Goal: Find specific page/section: Find specific page/section

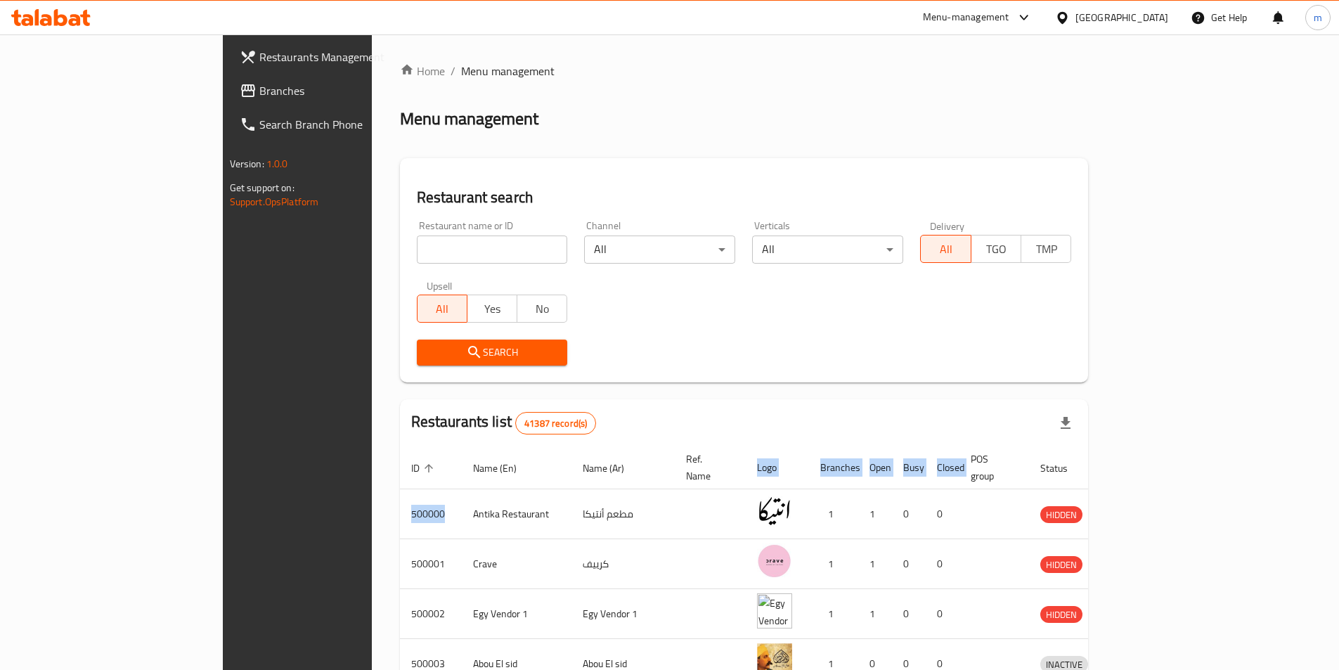
drag, startPoint x: 293, startPoint y: 496, endPoint x: 243, endPoint y: 504, distance: 50.5
click at [372, 504] on div "Home / Menu management Menu management Restaurant search Restaurant name or ID …" at bounding box center [744, 549] width 745 height 1030
copy table "ID sorted ascending Name (En) Name (Ar) Ref. Name Logo Branches Open Busy Close…"
click at [417, 254] on input "search" at bounding box center [492, 249] width 151 height 28
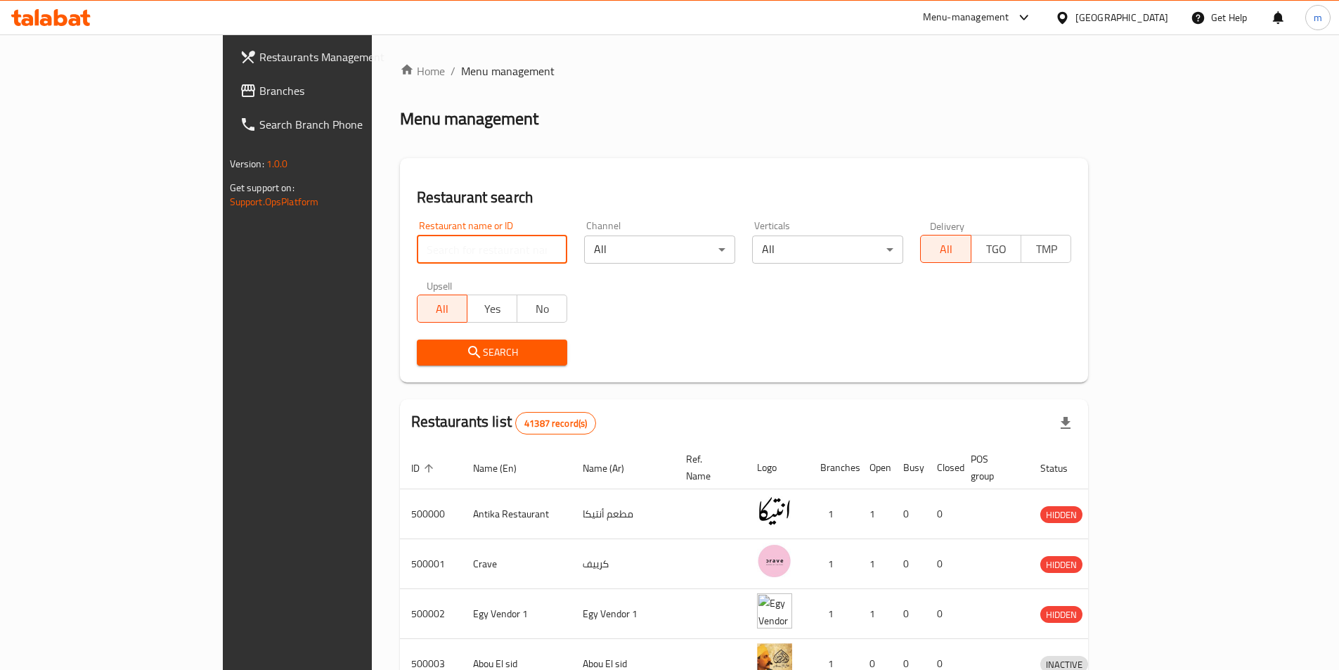
paste input "Logo Branches Open Busy Closed Action 500000"
type input "Logo Branches Open Busy Closed Action 500000"
click at [494, 252] on input "Logo Branches Open Busy Closed Action 500000" at bounding box center [492, 249] width 151 height 28
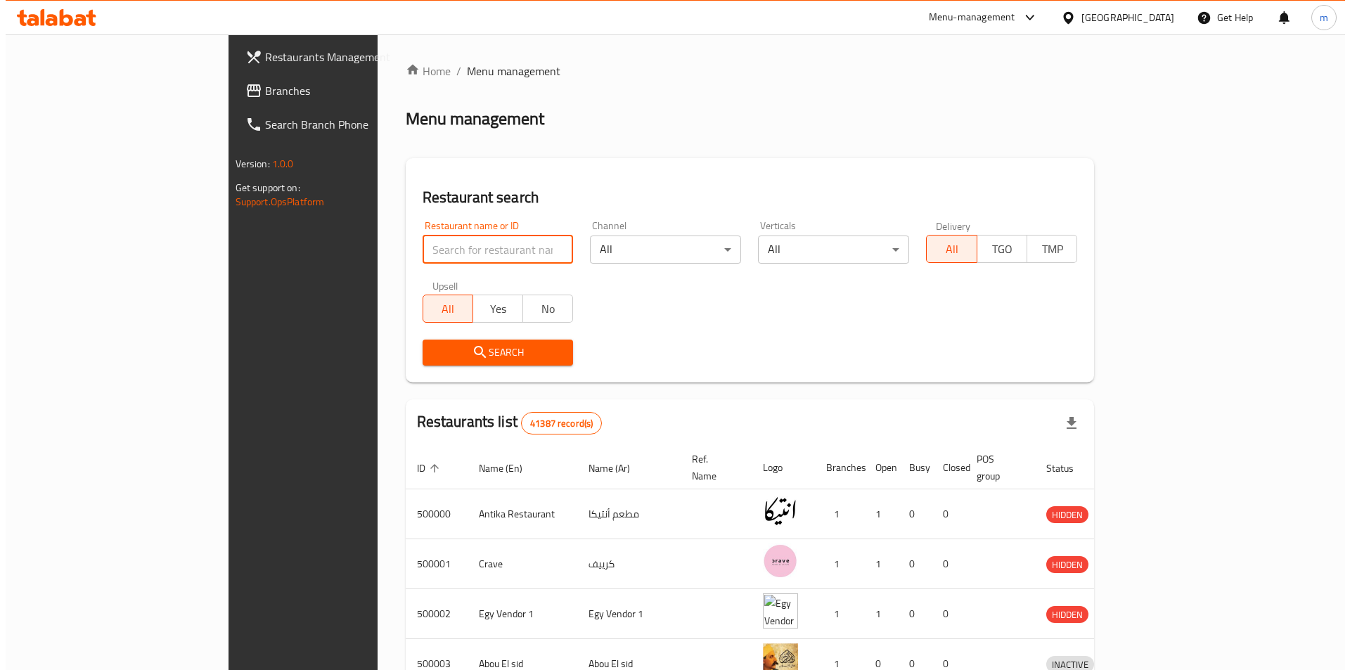
scroll to position [0, 0]
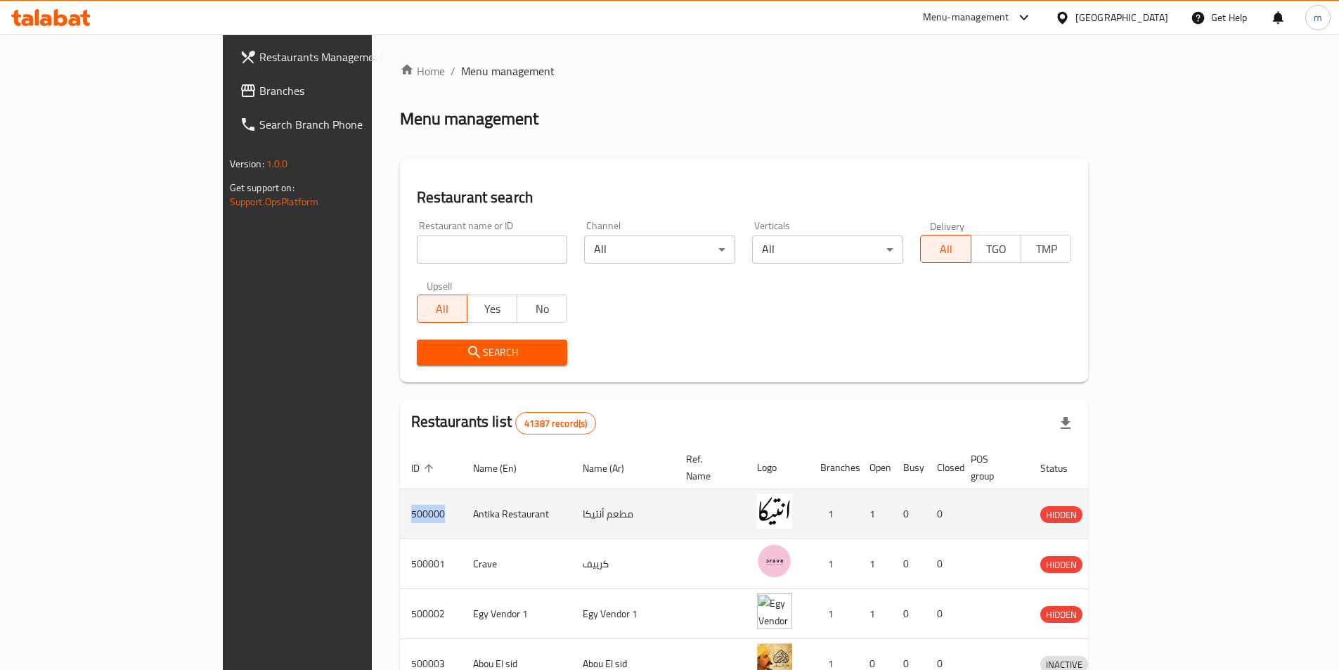
drag, startPoint x: 299, startPoint y: 500, endPoint x: 262, endPoint y: 500, distance: 36.6
click at [400, 500] on td "500000" at bounding box center [431, 514] width 62 height 50
copy td "500000"
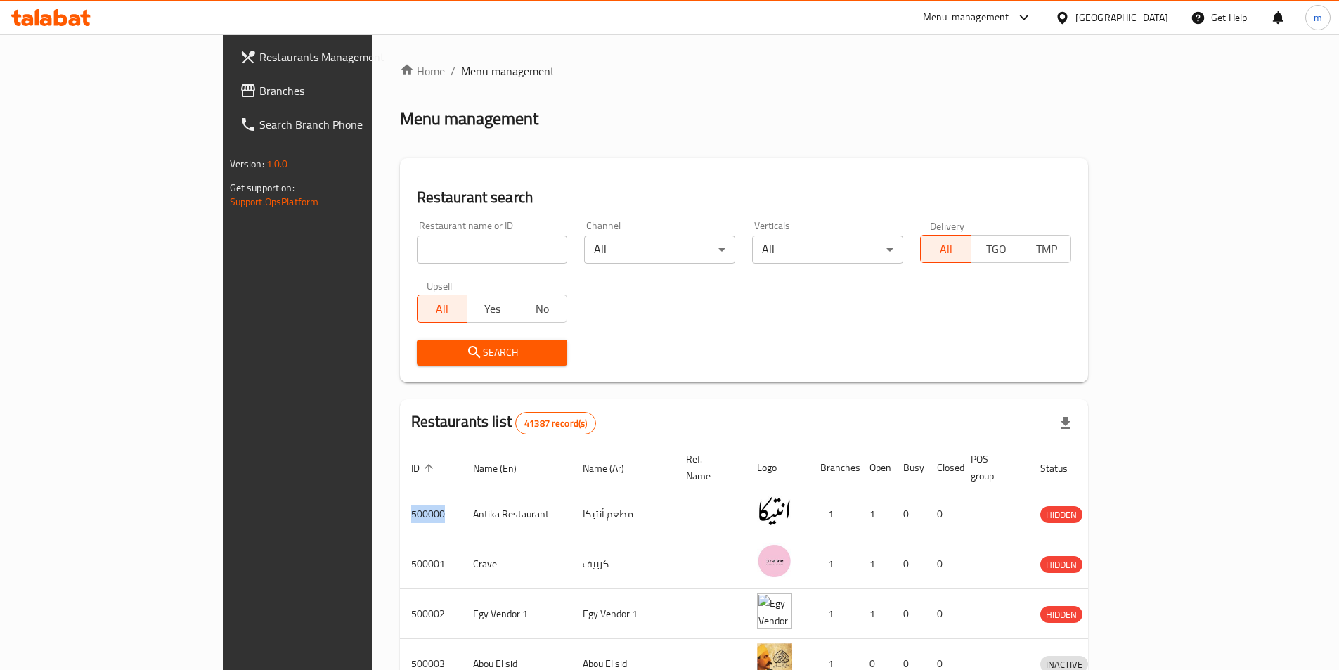
click at [417, 245] on input "search" at bounding box center [492, 249] width 151 height 28
paste input "500000"
type input "500000"
click button "Search" at bounding box center [492, 353] width 151 height 26
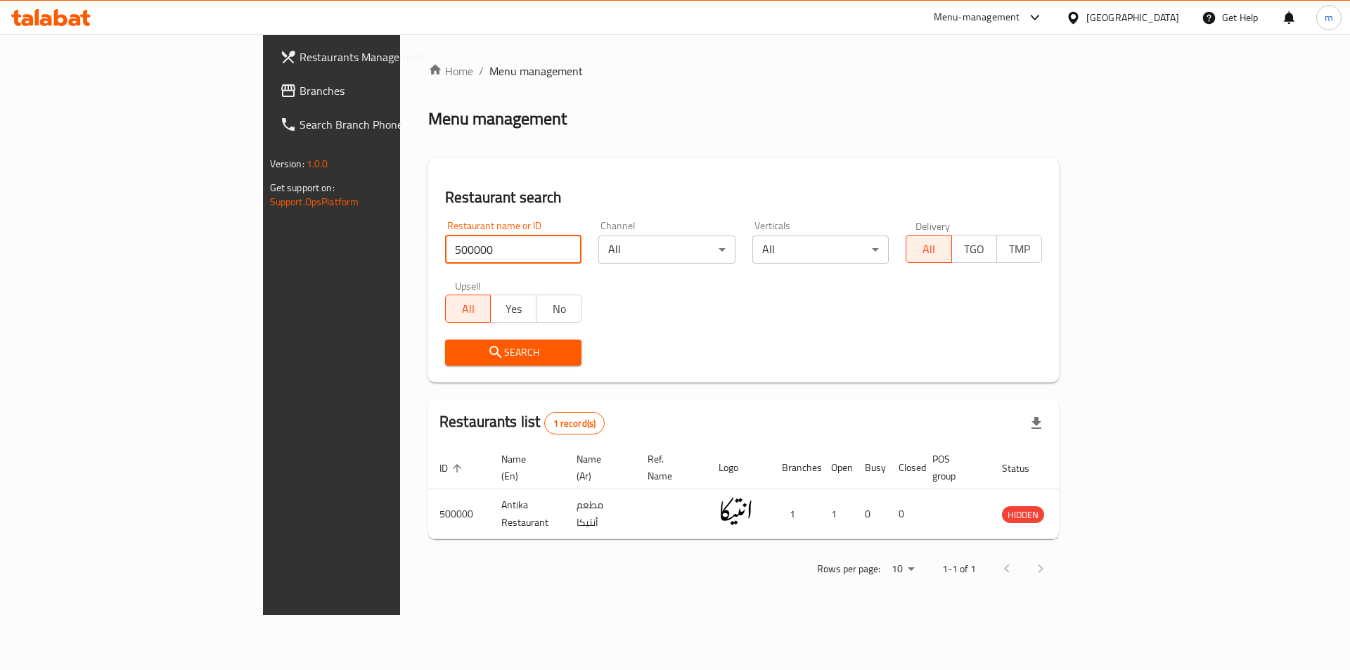
click at [299, 86] on span "Branches" at bounding box center [388, 90] width 178 height 17
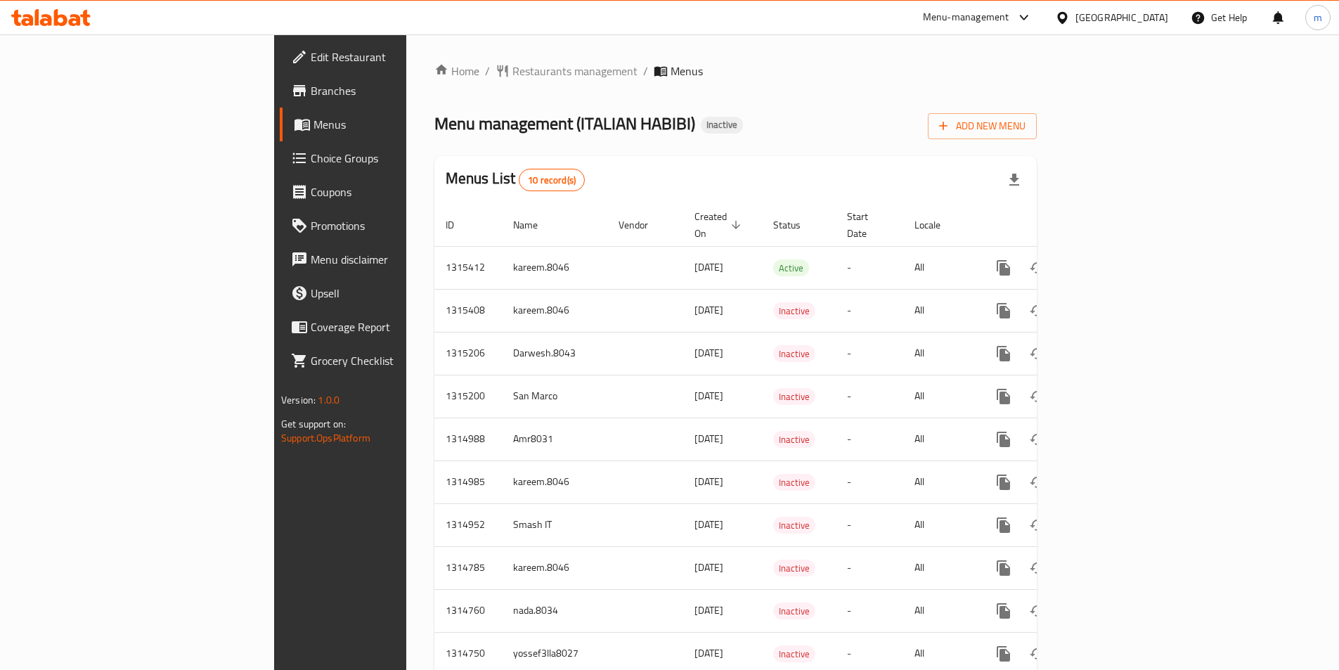
click at [293, 90] on icon at bounding box center [299, 90] width 13 height 11
